Goal: Navigation & Orientation: Find specific page/section

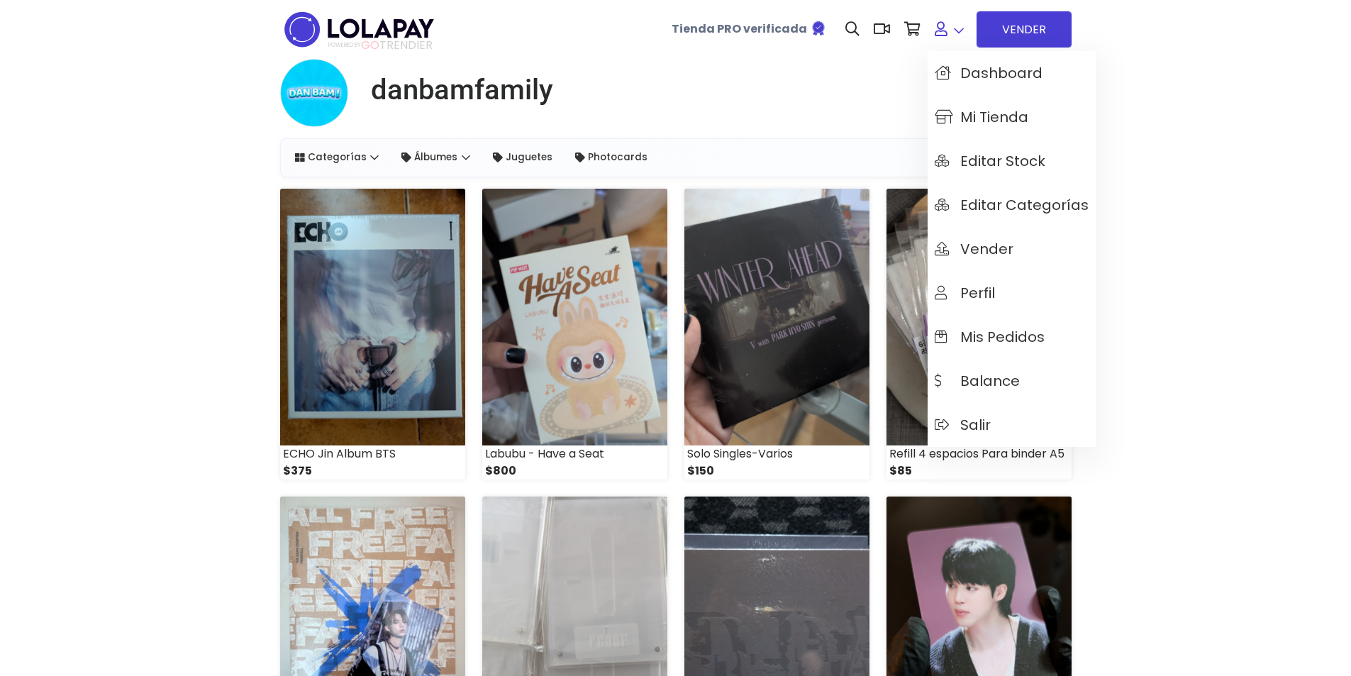
click at [955, 12] on link at bounding box center [948, 29] width 43 height 43
click at [1032, 110] on link "Mi tienda" at bounding box center [1011, 117] width 168 height 44
click at [992, 81] on span "Dashboard" at bounding box center [989, 73] width 108 height 16
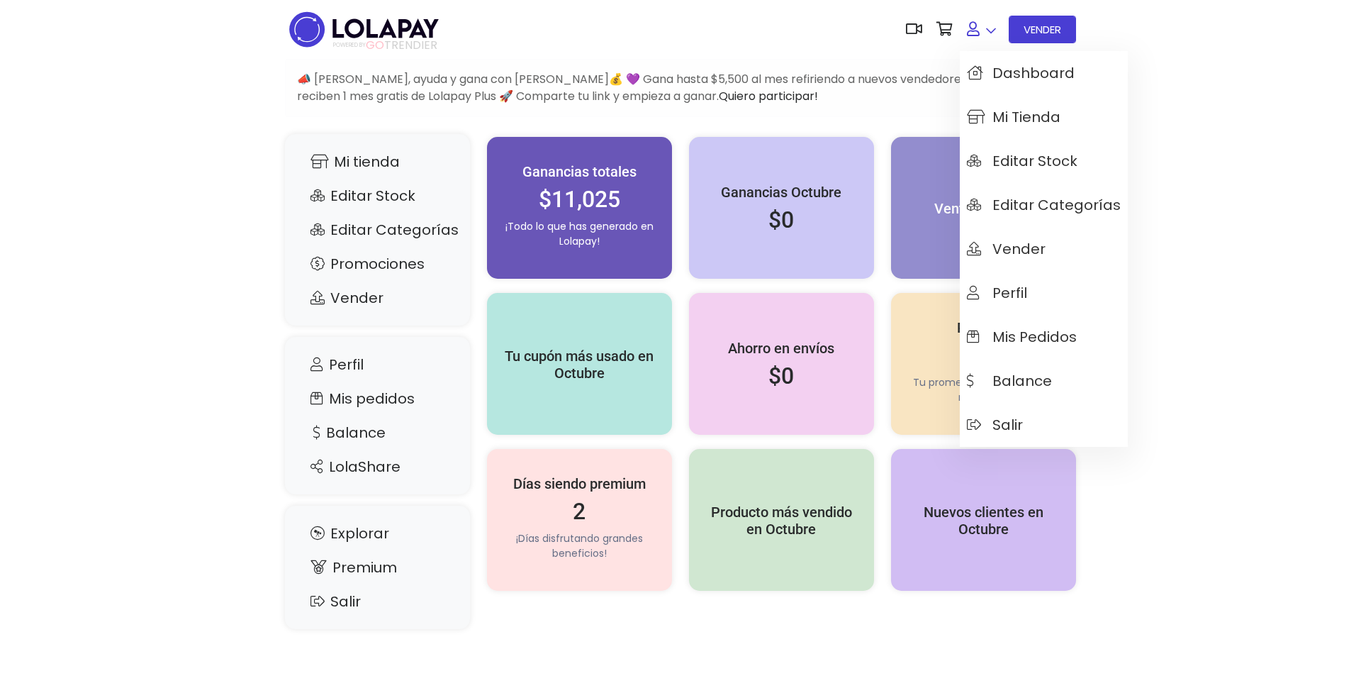
click at [967, 22] on icon at bounding box center [973, 29] width 13 height 14
click at [1028, 121] on span "Mi tienda" at bounding box center [1014, 117] width 94 height 16
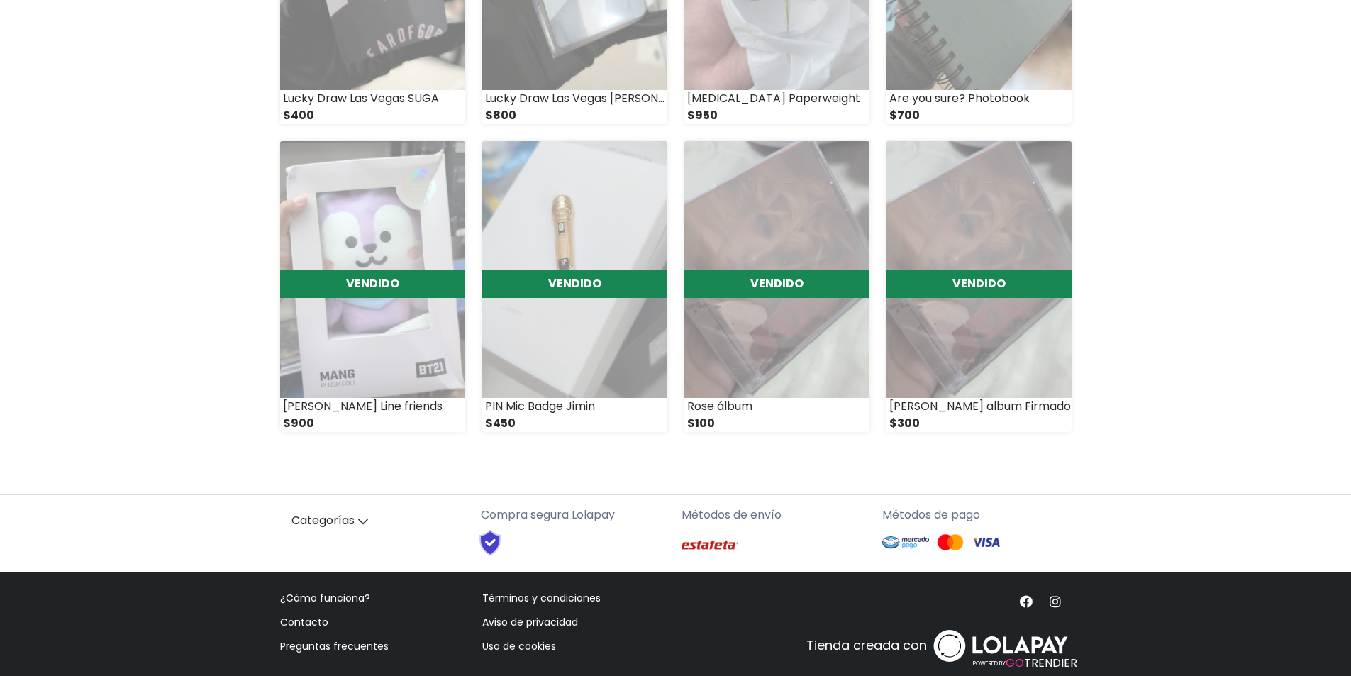
scroll to position [1605, 0]
